Goal: Find specific page/section: Find specific page/section

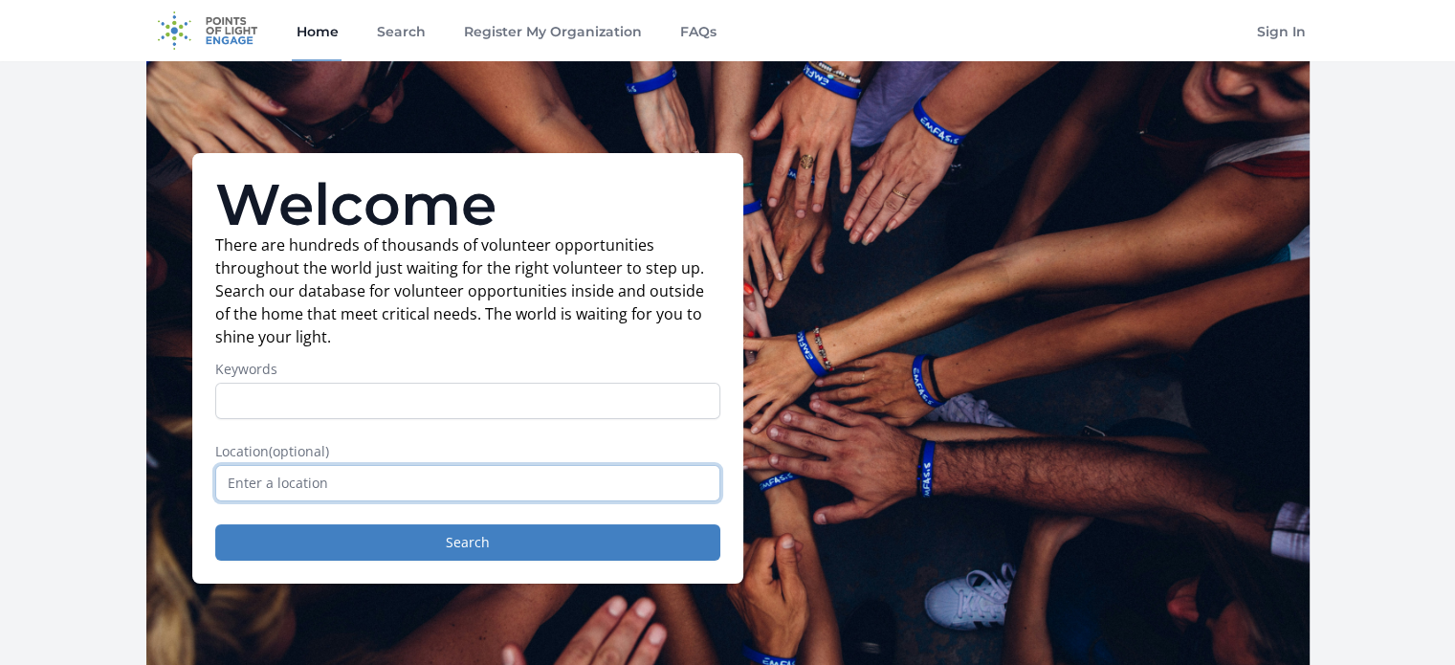
click at [473, 487] on input "text" at bounding box center [467, 483] width 505 height 36
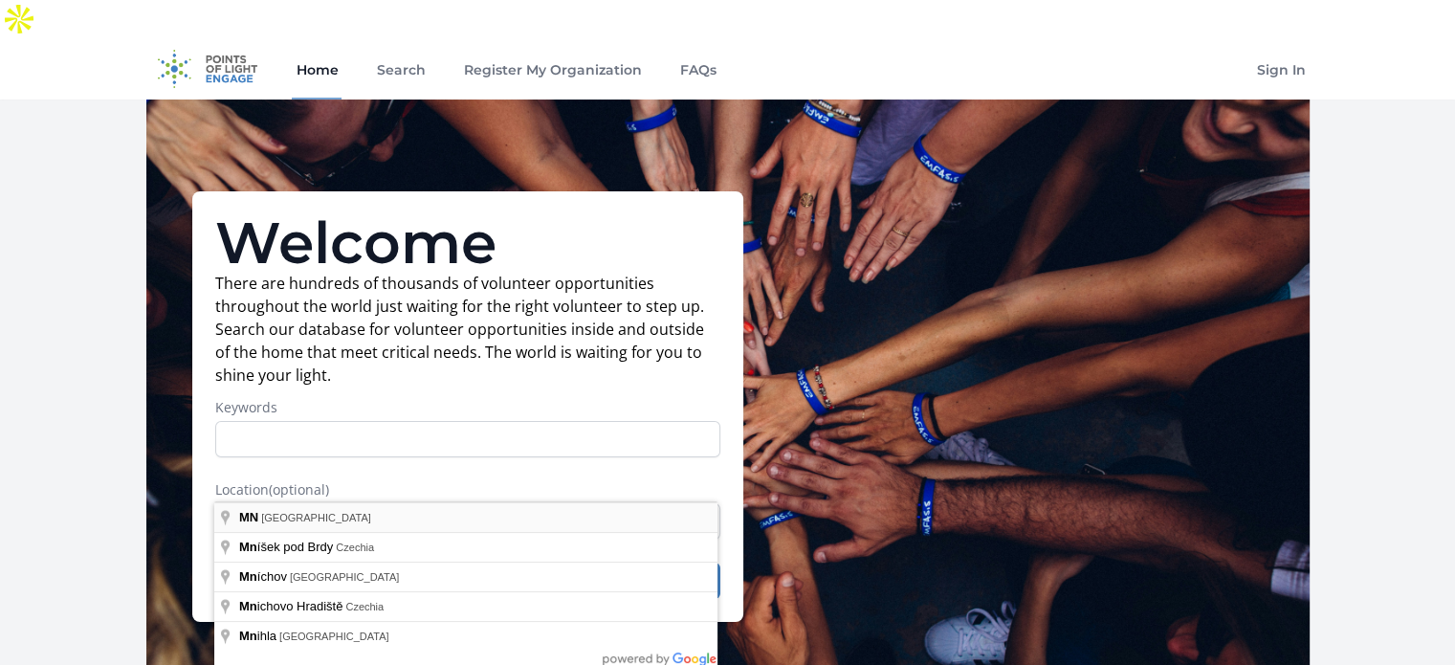
type input "[GEOGRAPHIC_DATA], [GEOGRAPHIC_DATA]"
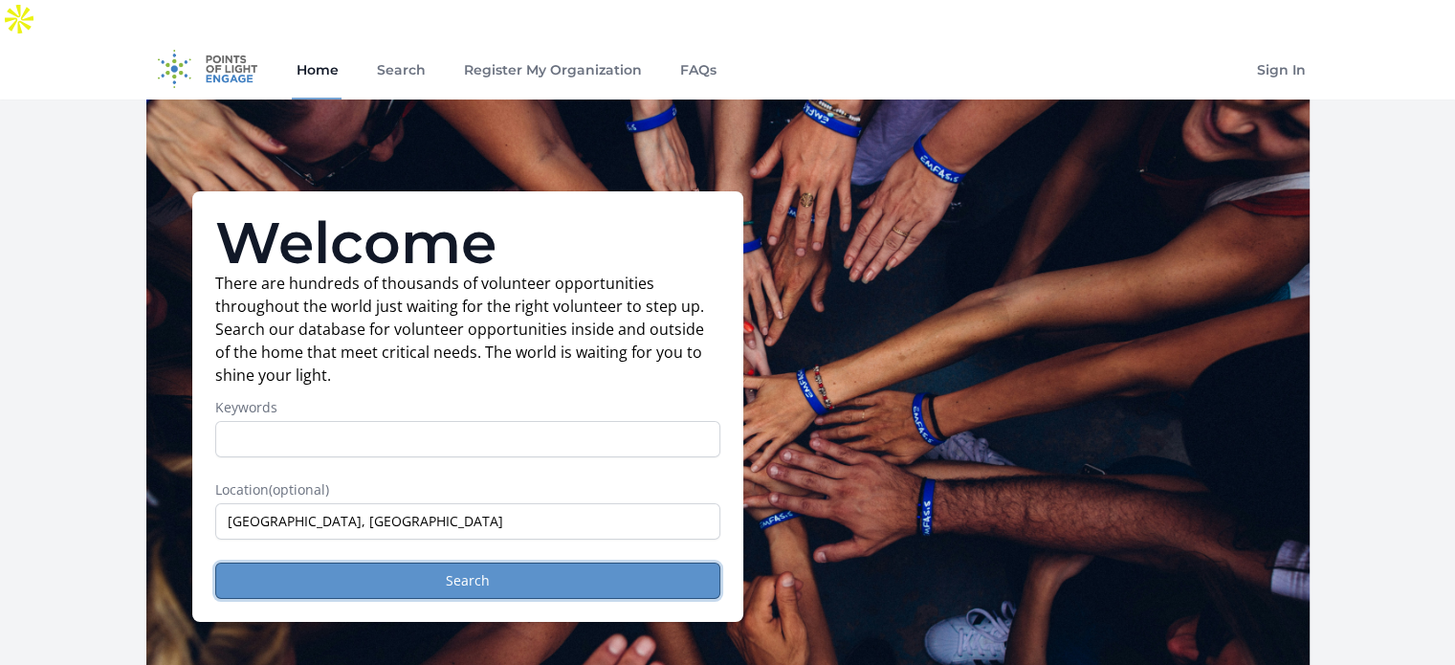
click at [331, 562] on button "Search" at bounding box center [467, 580] width 505 height 36
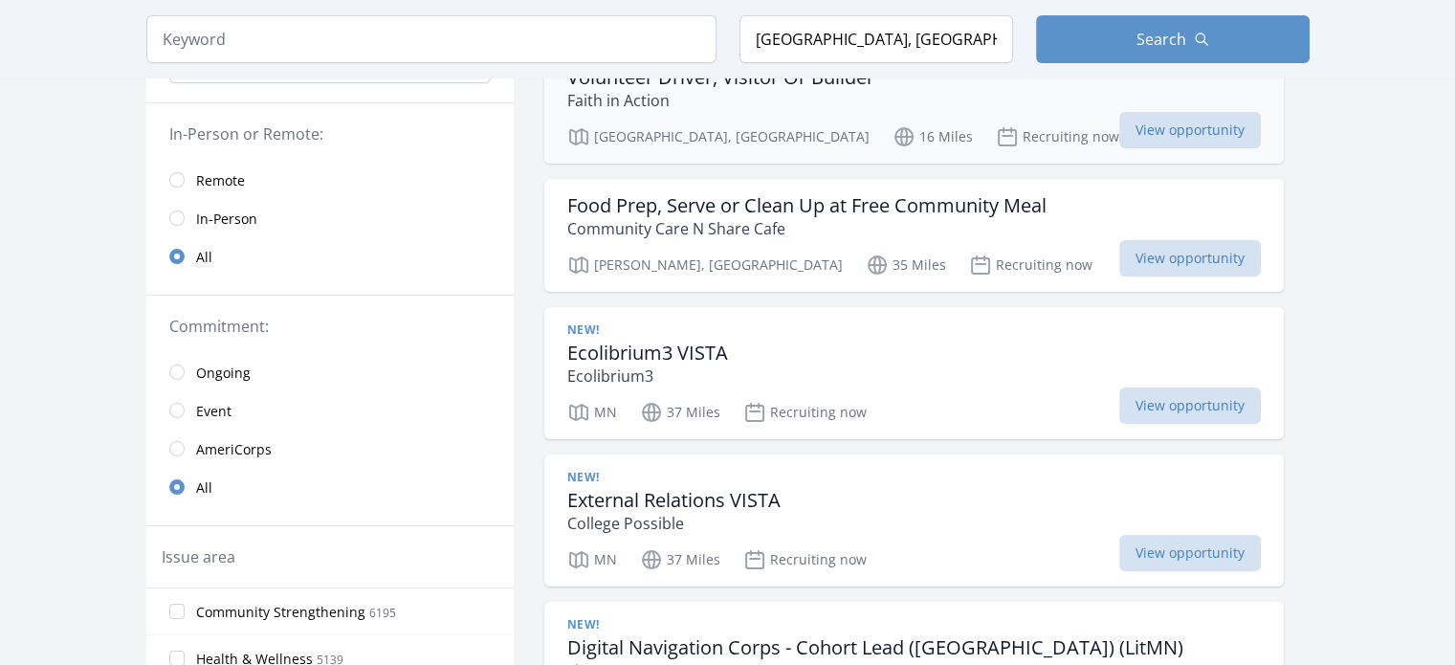
scroll to position [268, 0]
